Goal: Navigation & Orientation: Find specific page/section

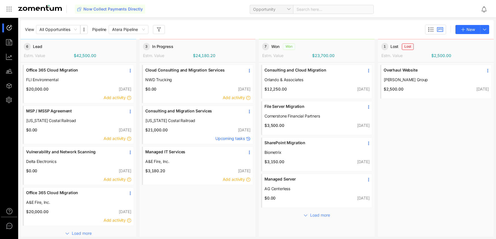
click at [41, 70] on span "Office 365 Cloud Migration" at bounding box center [72, 70] width 92 height 6
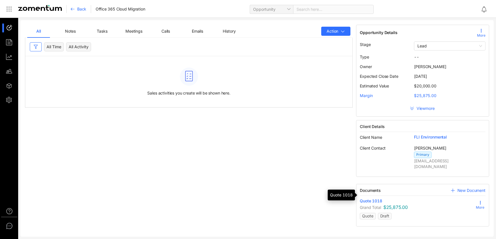
click at [375, 198] on span "Quote 1018" at bounding box center [371, 201] width 22 height 6
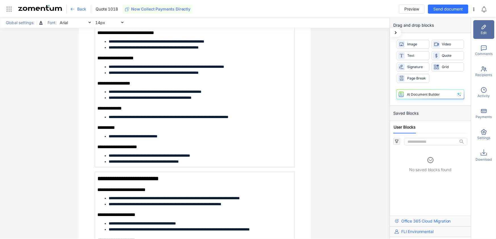
scroll to position [624, 0]
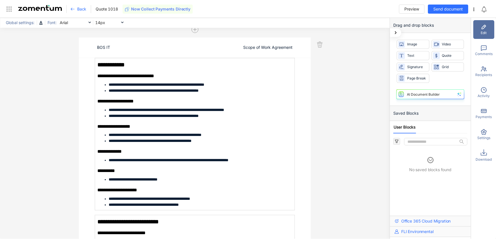
click at [80, 9] on span "Back" at bounding box center [81, 9] width 9 height 6
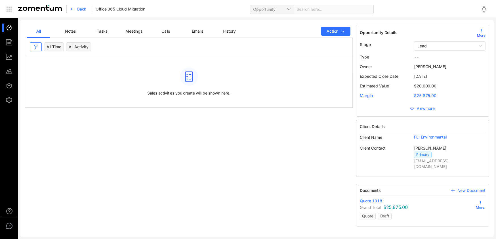
click at [72, 10] on icon at bounding box center [72, 9] width 5 height 5
